Goal: Find specific page/section: Find specific page/section

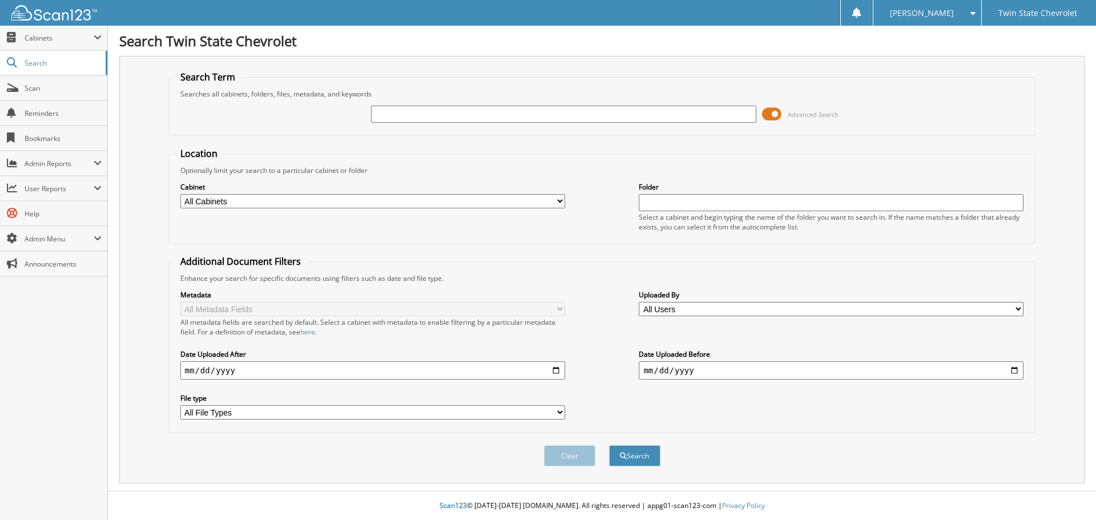
click at [778, 120] on span at bounding box center [771, 114] width 19 height 17
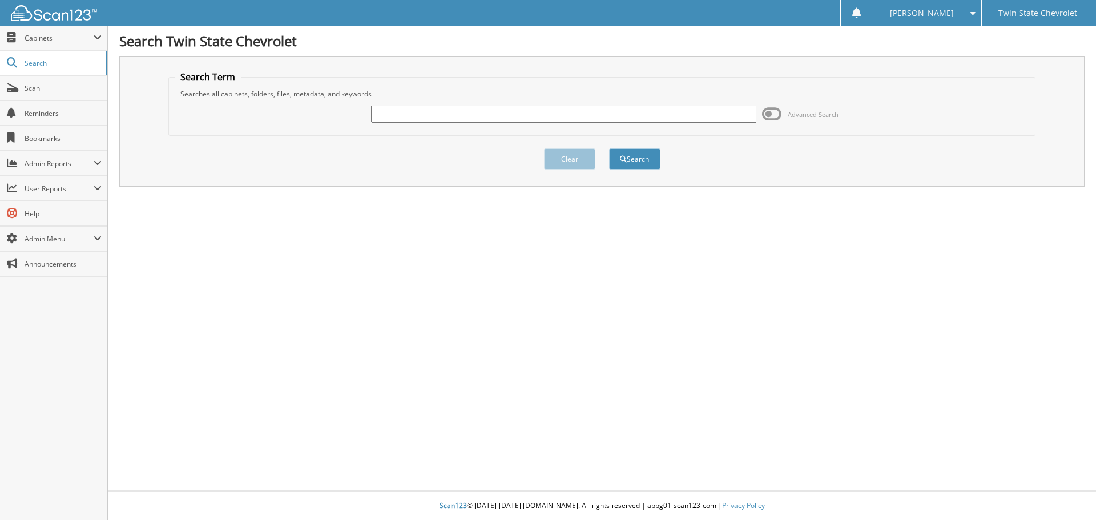
click at [720, 123] on div at bounding box center [563, 113] width 385 height 19
click at [719, 118] on input "text" at bounding box center [563, 114] width 385 height 17
type input "Prime Auto Supply"
click at [609, 148] on button "Search" at bounding box center [634, 158] width 51 height 21
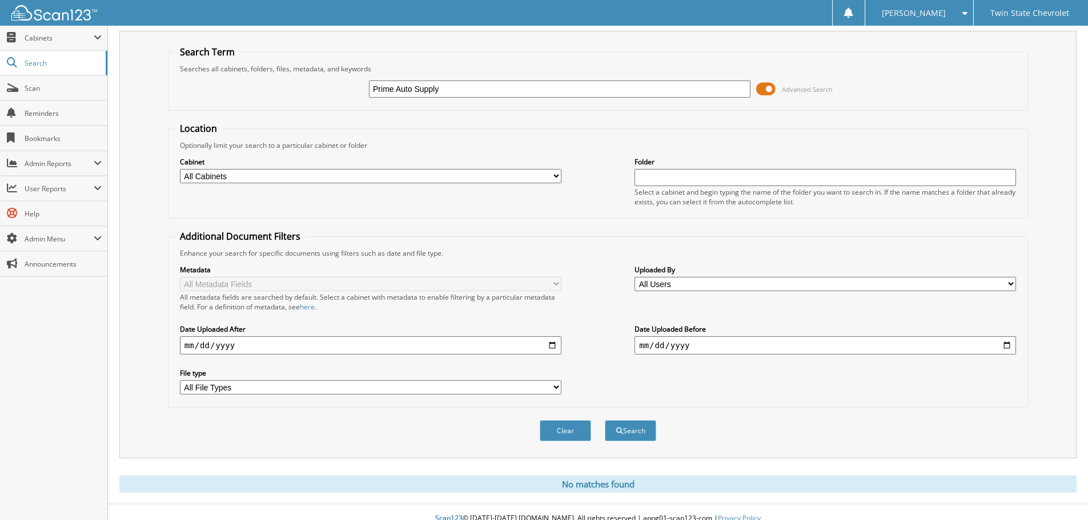
scroll to position [38, 0]
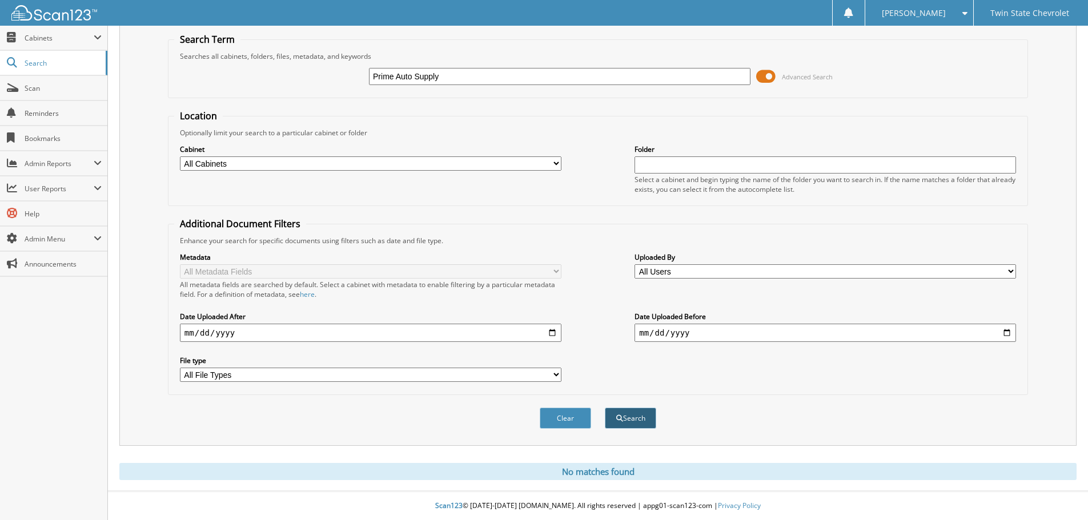
click at [621, 410] on button "Search" at bounding box center [630, 418] width 51 height 21
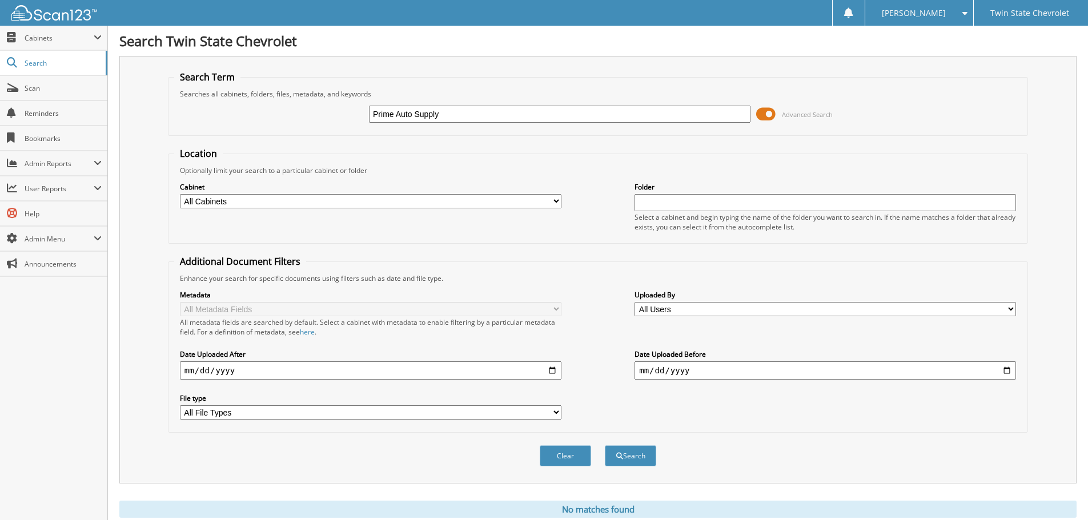
drag, startPoint x: 453, startPoint y: 114, endPoint x: 206, endPoint y: 120, distance: 247.9
click at [203, 120] on div "Prime Auto Supply Advanced Search" at bounding box center [597, 114] width 847 height 31
type input "PRIME AUTO"
click at [605, 445] on button "Search" at bounding box center [630, 455] width 51 height 21
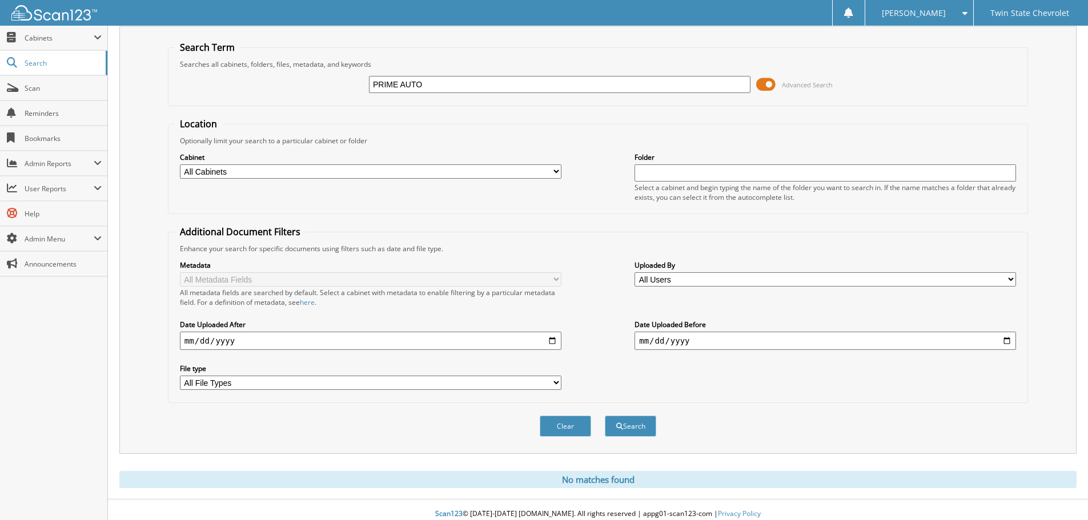
scroll to position [38, 0]
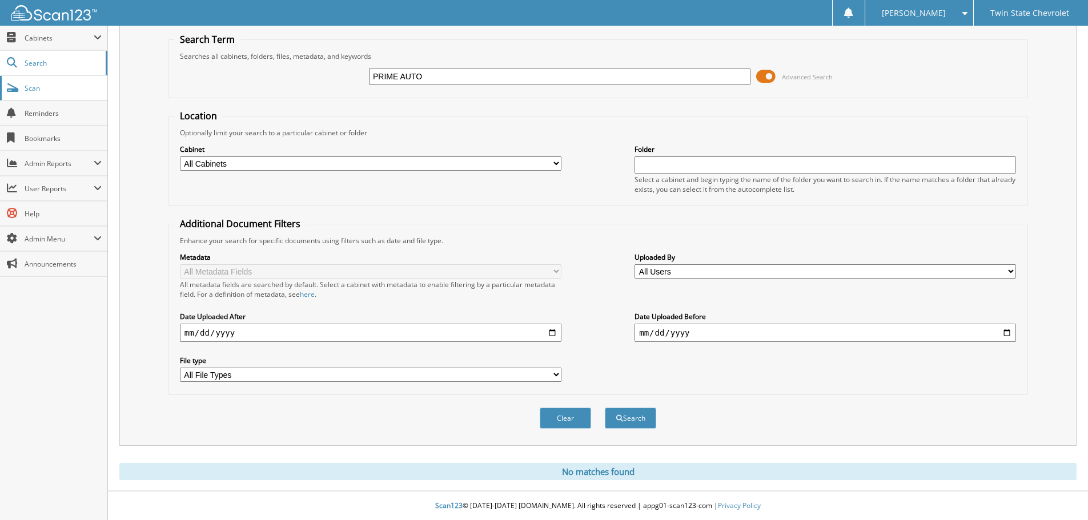
drag, startPoint x: 578, startPoint y: 83, endPoint x: 89, endPoint y: 86, distance: 489.3
click at [83, 86] on body "[PERSON_NAME] Settings Logout Twin State Chevrolet Close Cabinets My Company Em…" at bounding box center [544, 241] width 1088 height 558
type input "21430"
click at [605, 408] on button "Search" at bounding box center [630, 418] width 51 height 21
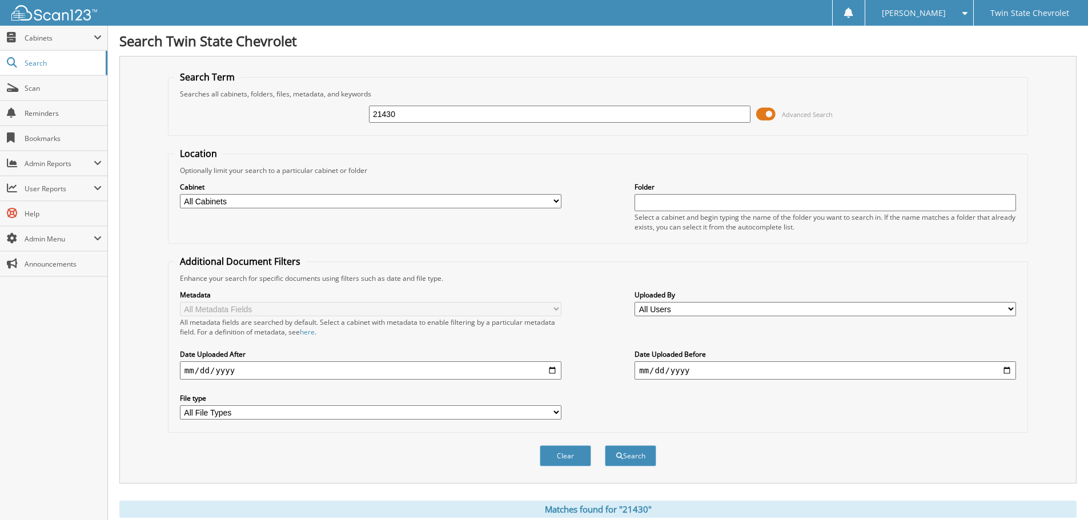
drag, startPoint x: 380, startPoint y: 114, endPoint x: 393, endPoint y: 133, distance: 23.1
click at [381, 114] on input "21430" at bounding box center [559, 114] width 381 height 17
type input "210430"
click at [605, 445] on button "Search" at bounding box center [630, 455] width 51 height 21
drag, startPoint x: 418, startPoint y: 112, endPoint x: 221, endPoint y: 114, distance: 197.5
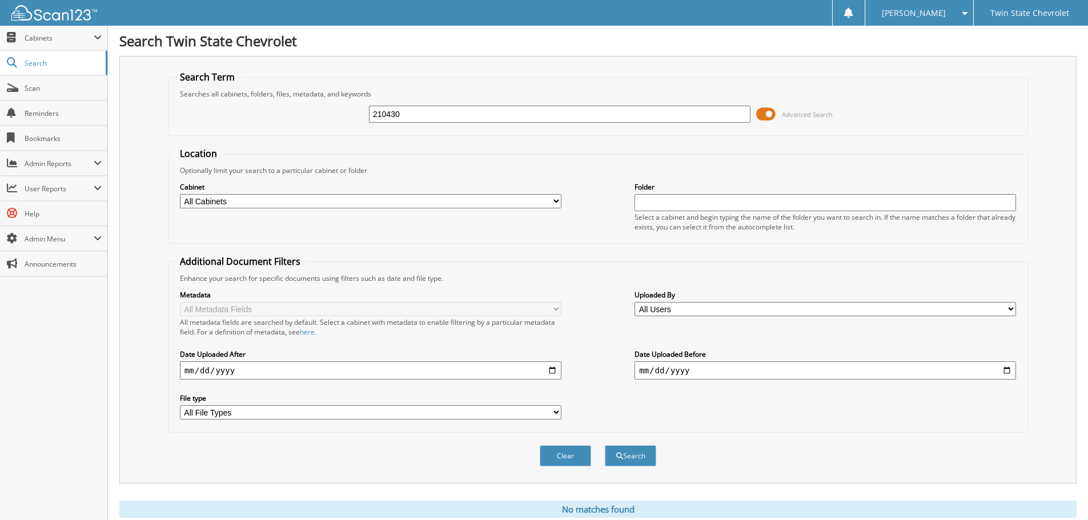
click at [221, 114] on div "210430 Advanced Search" at bounding box center [597, 114] width 847 height 31
type input "210430"
click at [605, 445] on button "Search" at bounding box center [630, 455] width 51 height 21
drag, startPoint x: 418, startPoint y: 116, endPoint x: 213, endPoint y: 126, distance: 205.2
click at [208, 127] on div "210430 Advanced Search" at bounding box center [597, 114] width 847 height 31
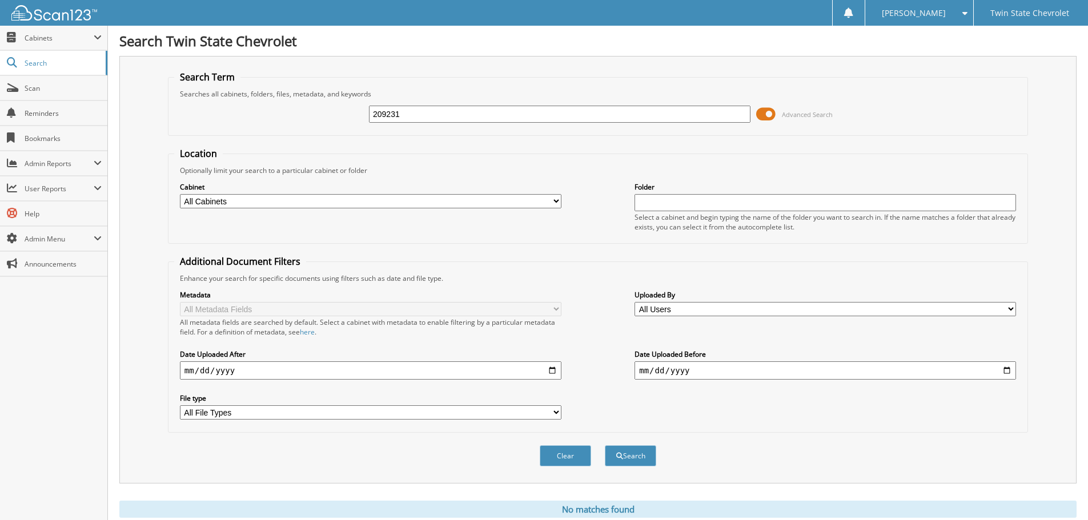
type input "209231"
click at [605, 445] on button "Search" at bounding box center [630, 455] width 51 height 21
drag, startPoint x: 410, startPoint y: 108, endPoint x: 260, endPoint y: 103, distance: 149.7
click at [245, 103] on div "209231 Advanced Search" at bounding box center [597, 114] width 847 height 31
type input "209126"
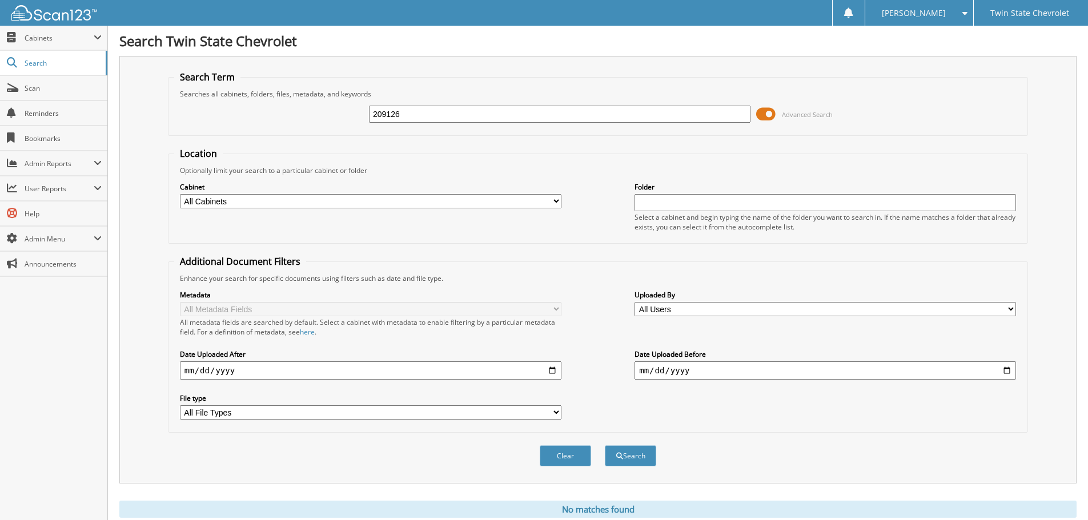
click at [605, 445] on button "Search" at bounding box center [630, 455] width 51 height 21
click at [773, 116] on span at bounding box center [765, 114] width 19 height 17
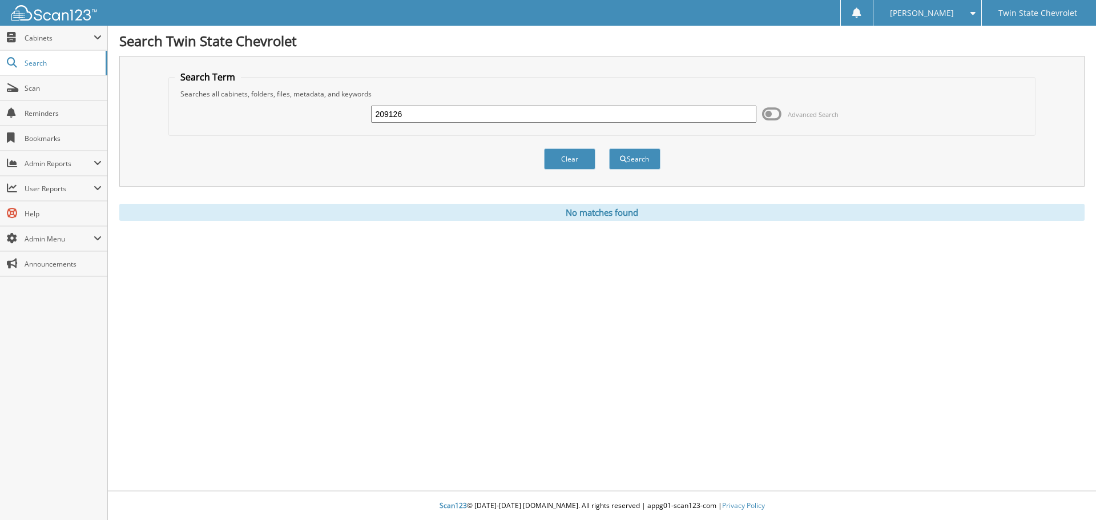
drag, startPoint x: 477, startPoint y: 119, endPoint x: 126, endPoint y: 116, distance: 351.1
click at [118, 119] on div "Search Twin State Chevrolet Search Term Searches all cabinets, folders, files, …" at bounding box center [602, 260] width 988 height 520
type input "2100021797"
click at [609, 148] on button "Search" at bounding box center [634, 158] width 51 height 21
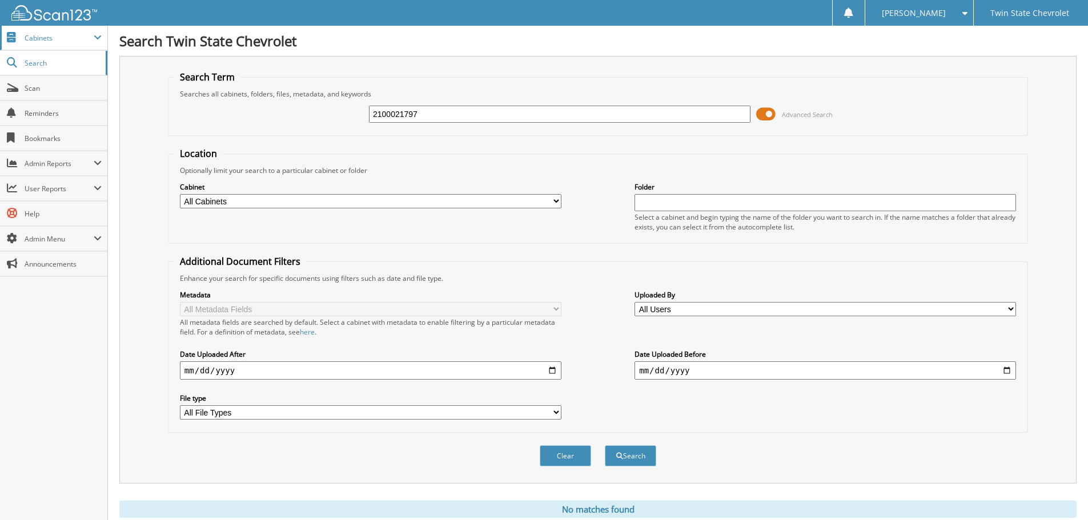
click at [39, 33] on span "Cabinets" at bounding box center [59, 38] width 69 height 10
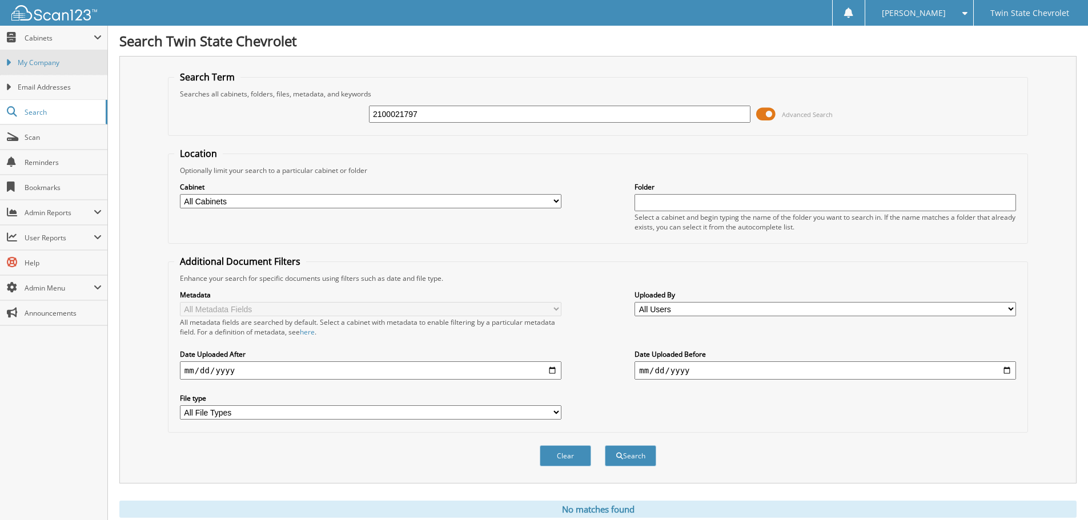
click at [37, 56] on link "My Company" at bounding box center [53, 62] width 107 height 25
